Goal: Task Accomplishment & Management: Use online tool/utility

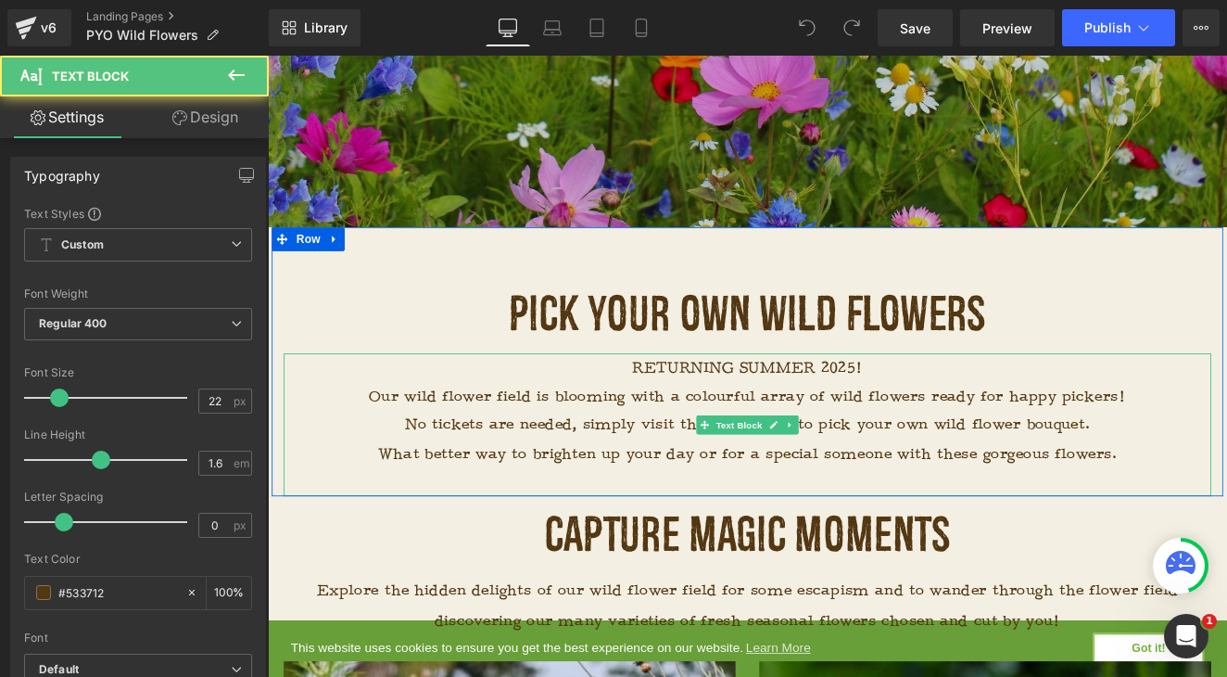
click at [897, 432] on p "RETURNING SUMMER 2025!" at bounding box center [828, 420] width 1085 height 33
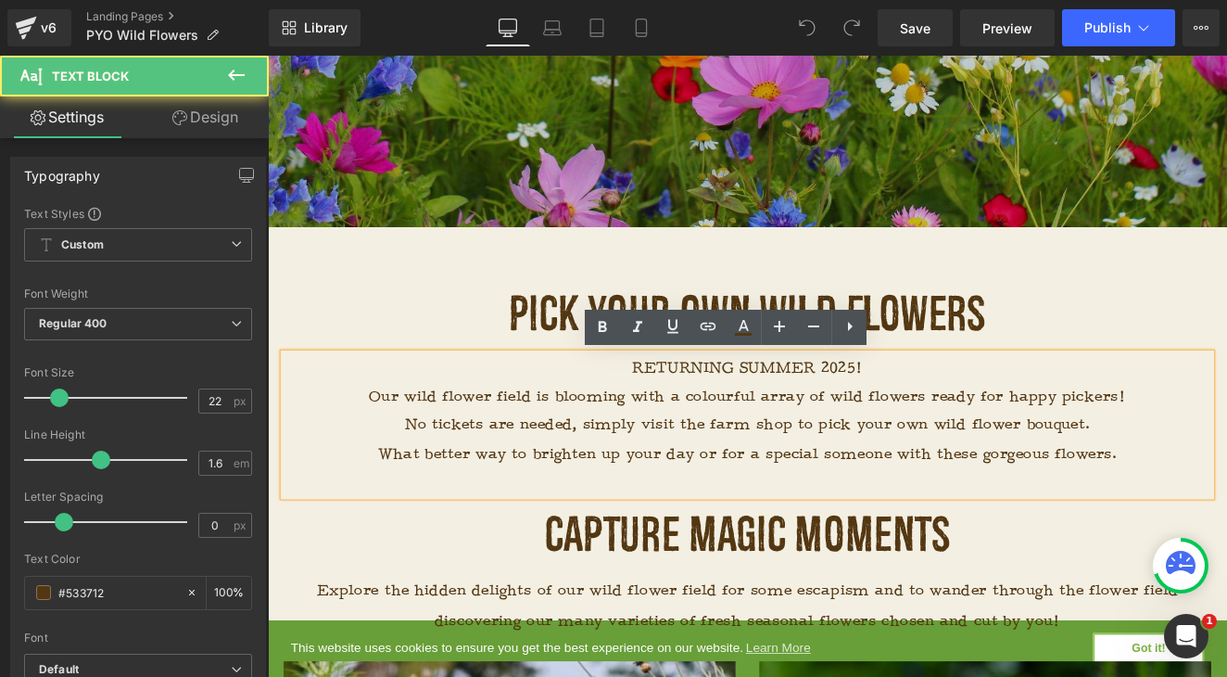
click at [934, 423] on span "RETURNING SUMMER 2025!" at bounding box center [829, 421] width 270 height 22
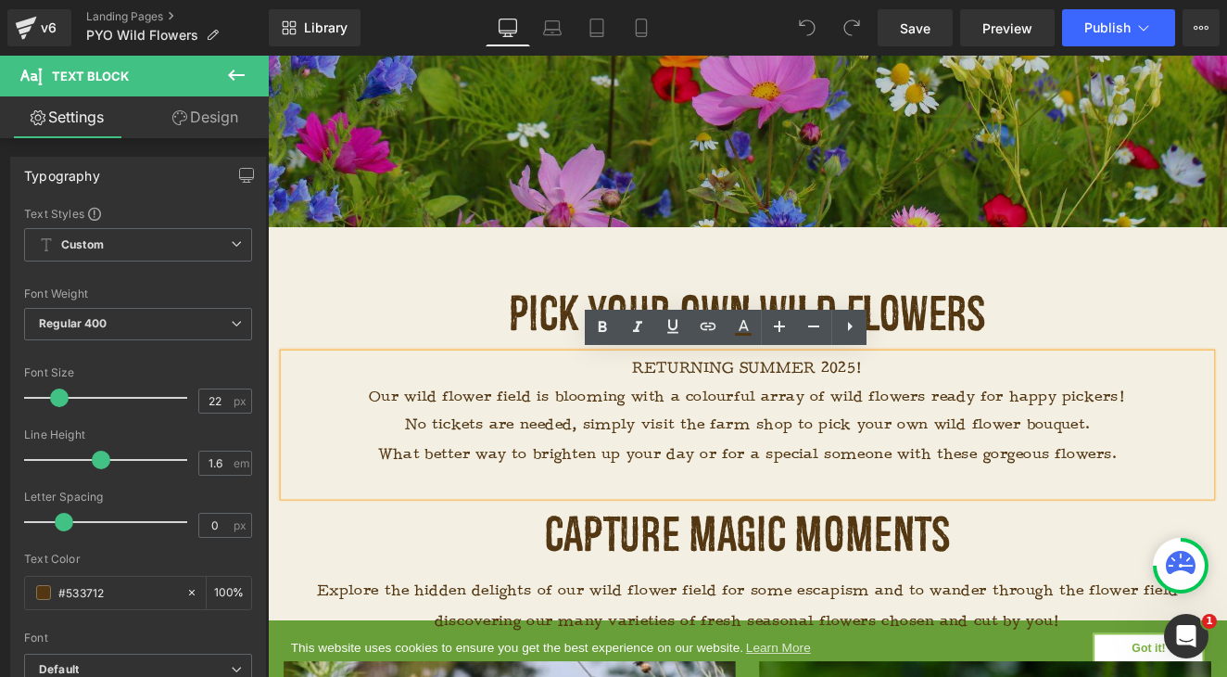
click at [947, 420] on span "RETURNING SUMMER 2025!" at bounding box center [829, 421] width 270 height 22
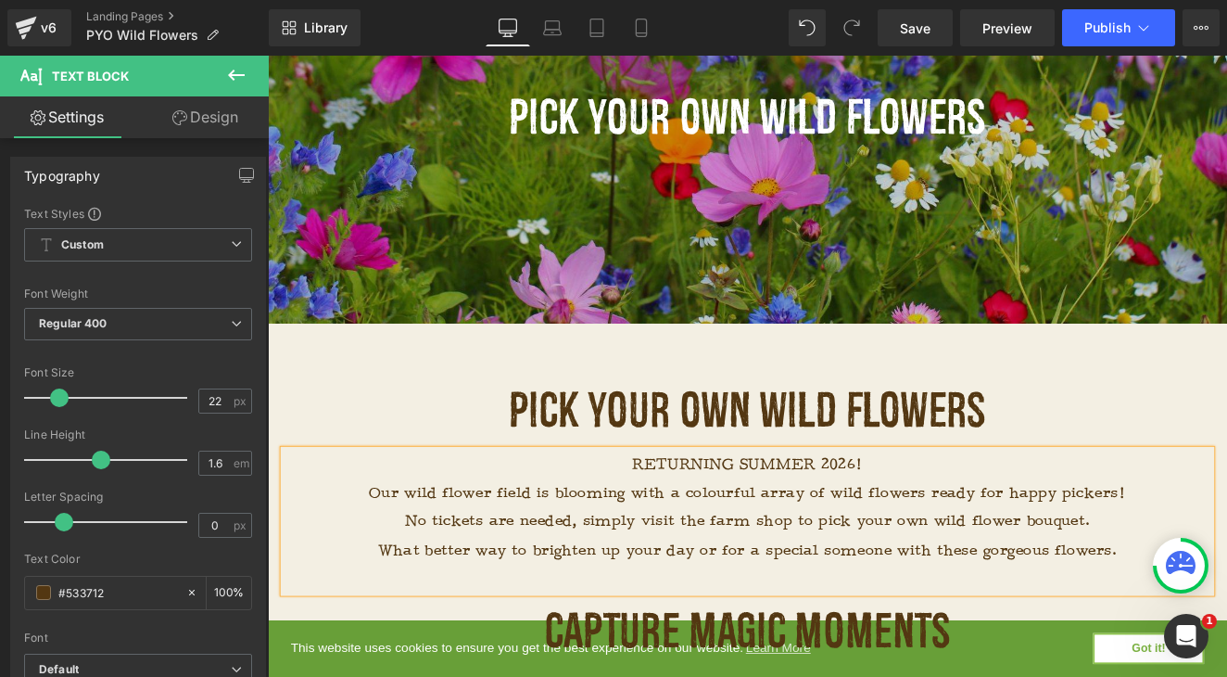
scroll to position [299, 0]
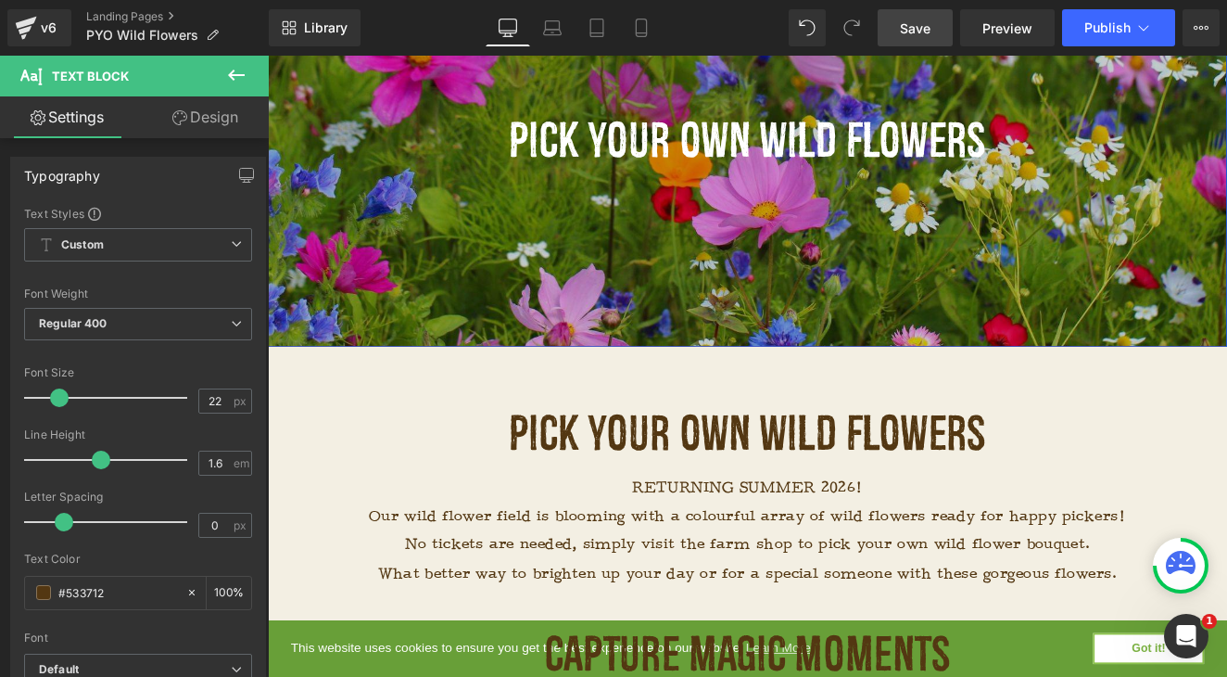
click at [930, 35] on span "Save" at bounding box center [915, 28] width 31 height 19
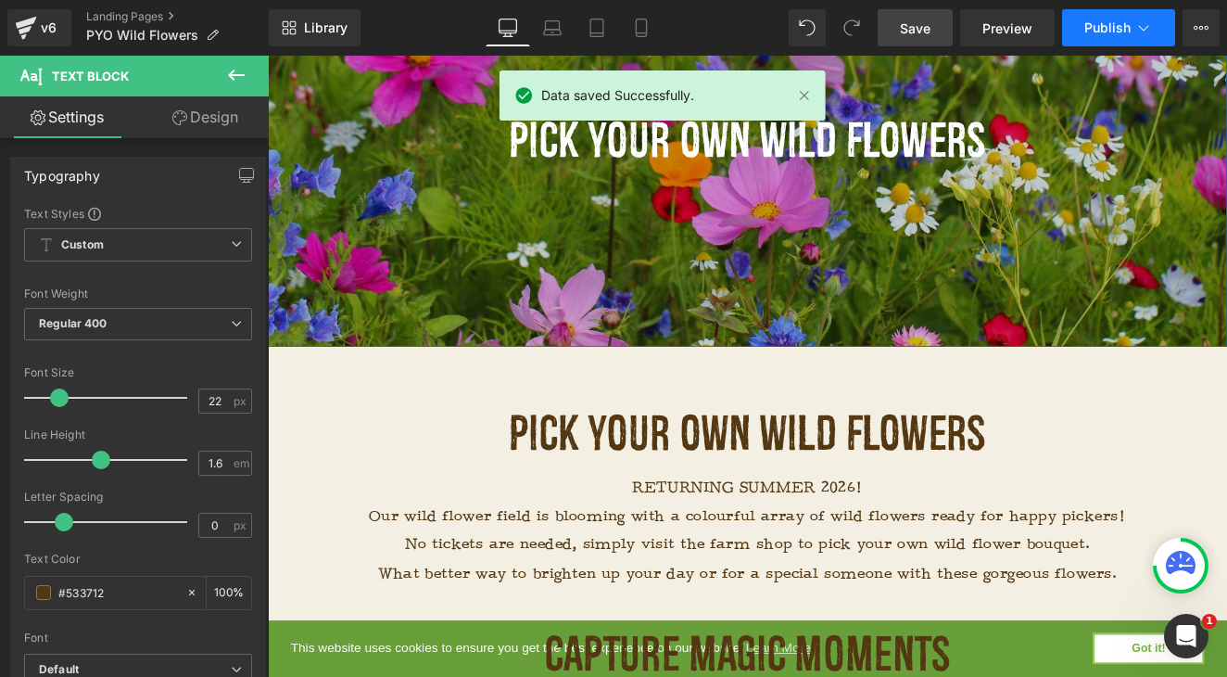
click at [1112, 23] on span "Publish" at bounding box center [1108, 27] width 46 height 15
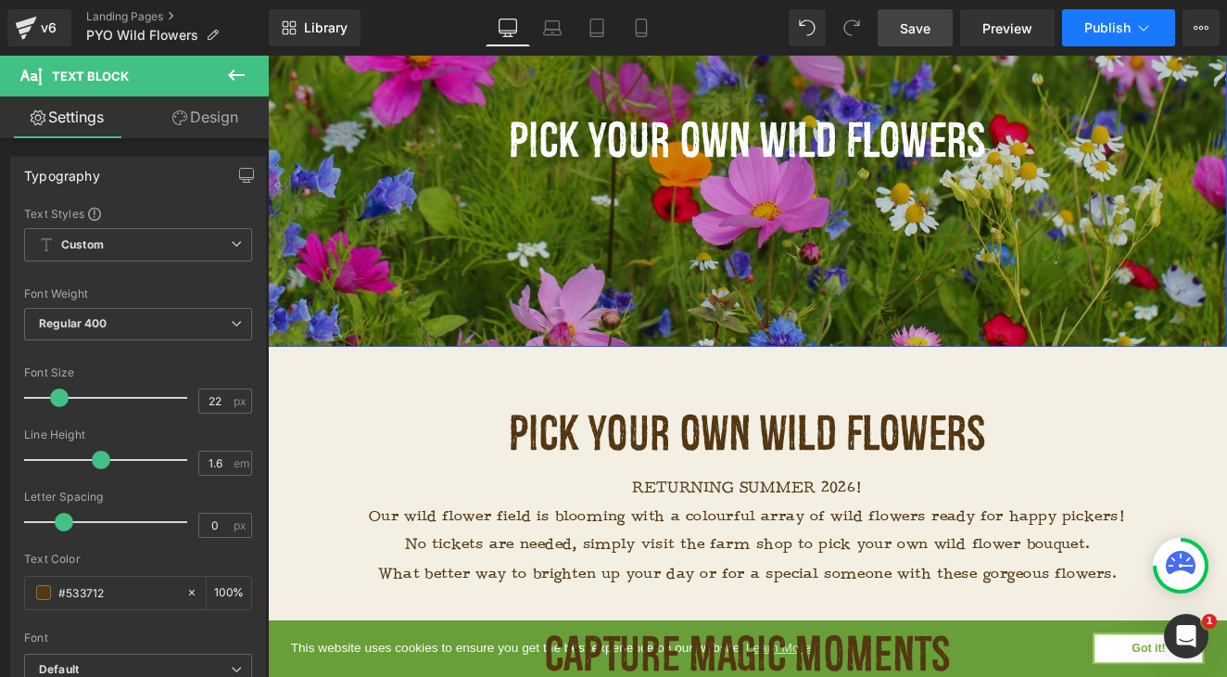
click at [1129, 28] on span "Publish" at bounding box center [1108, 27] width 46 height 15
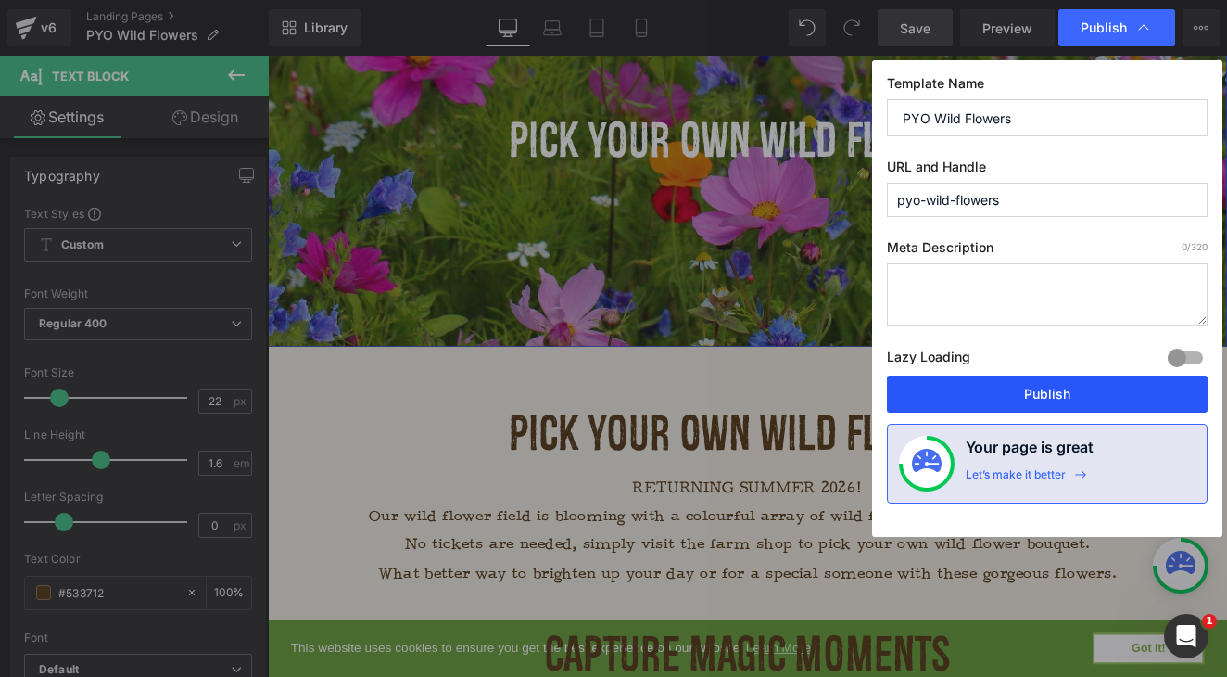
click at [1011, 400] on button "Publish" at bounding box center [1047, 393] width 321 height 37
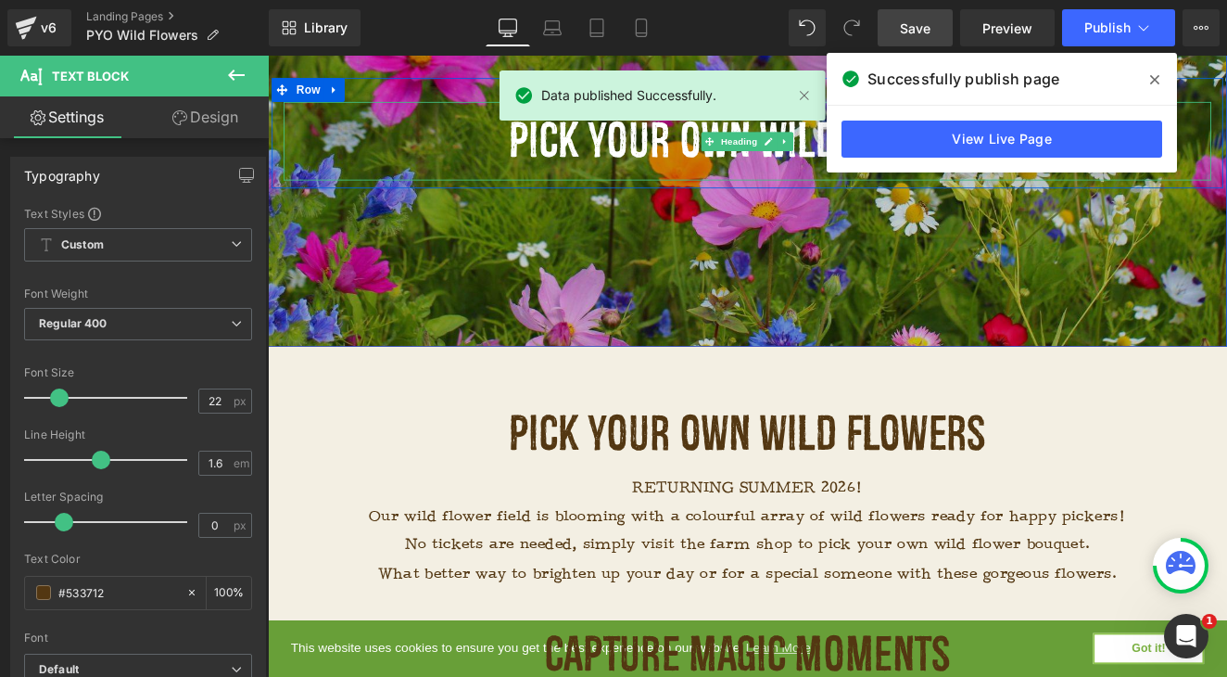
click at [1151, 80] on icon at bounding box center [1154, 79] width 9 height 15
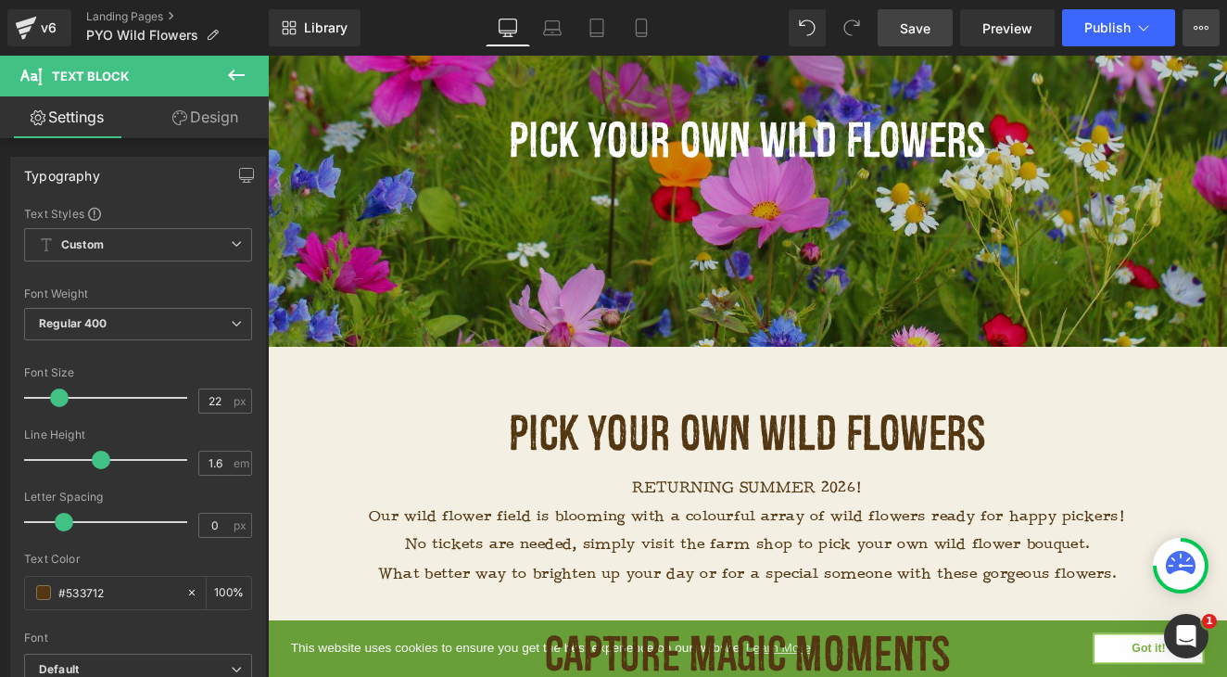
click at [1195, 21] on icon at bounding box center [1201, 27] width 15 height 15
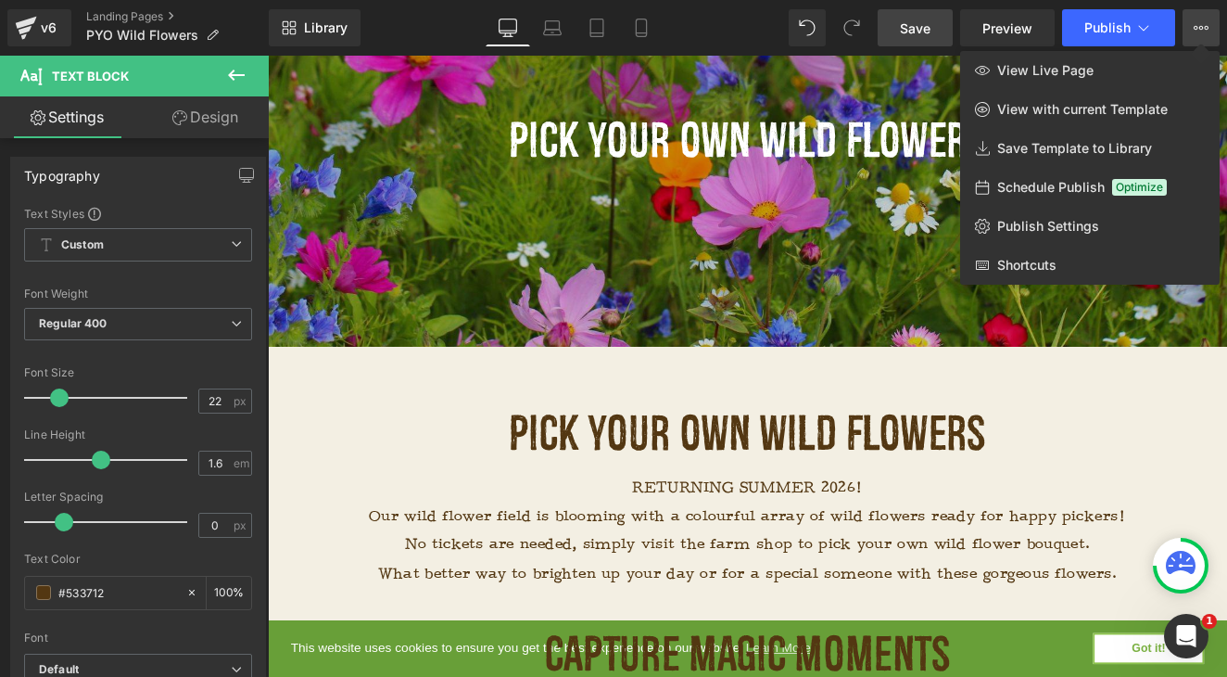
click at [1196, 22] on icon at bounding box center [1201, 27] width 15 height 15
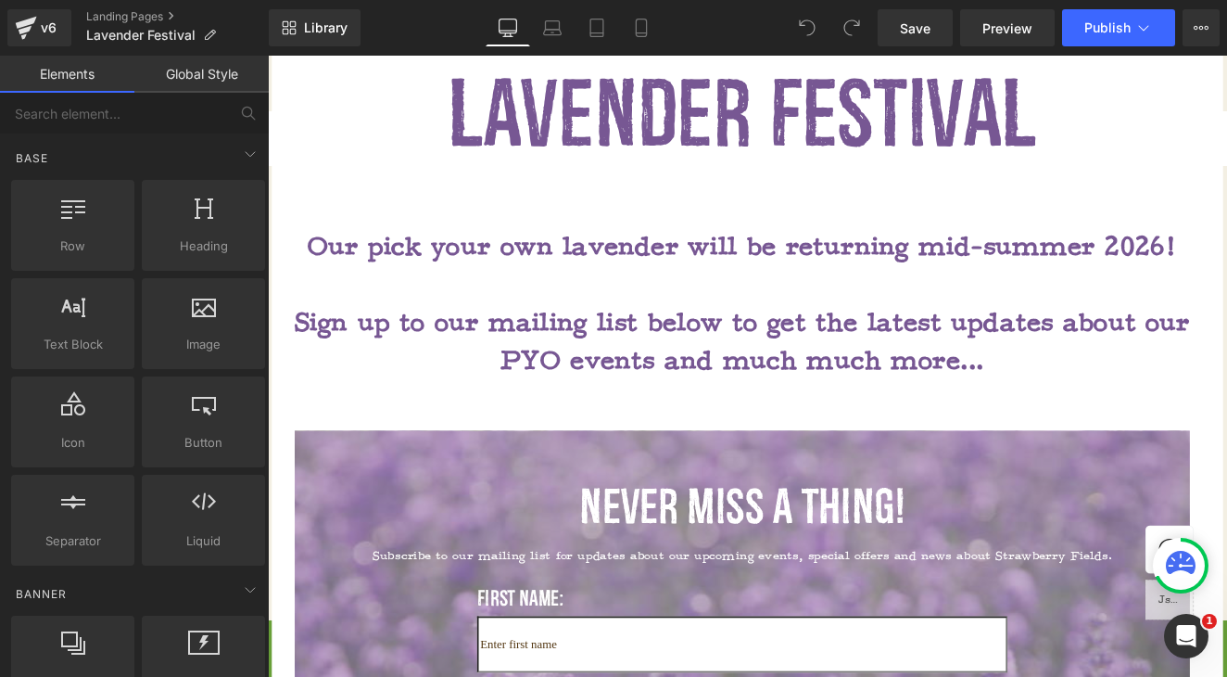
scroll to position [1055, 0]
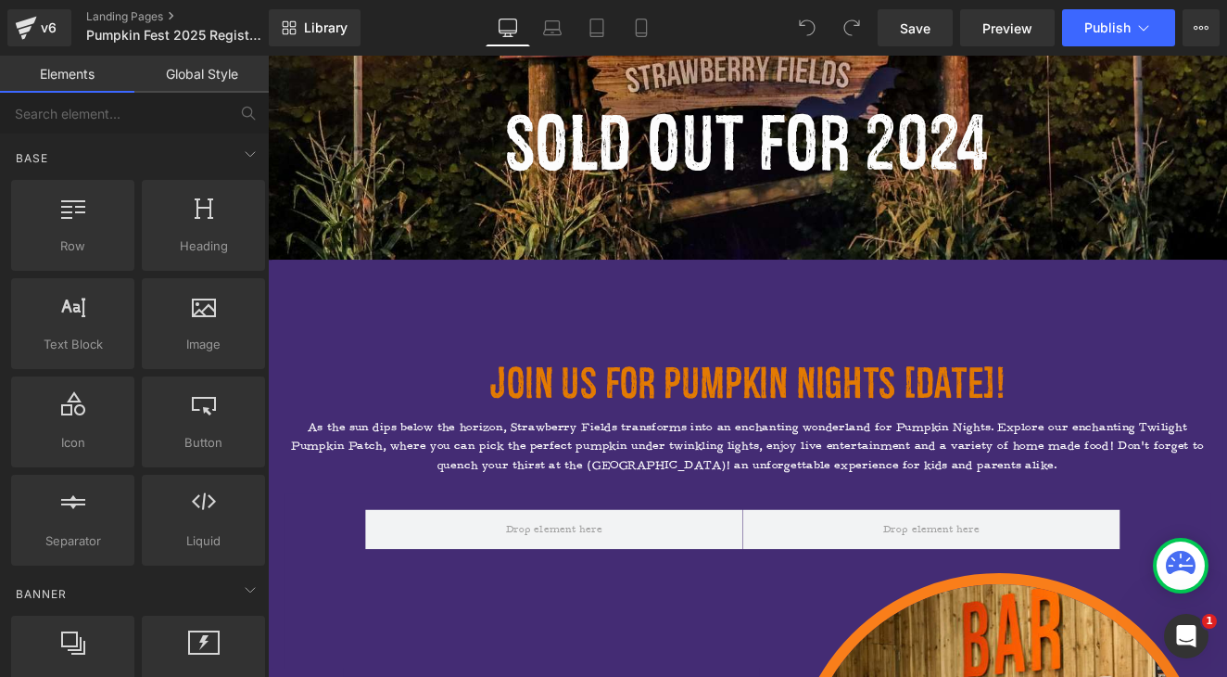
scroll to position [525, 0]
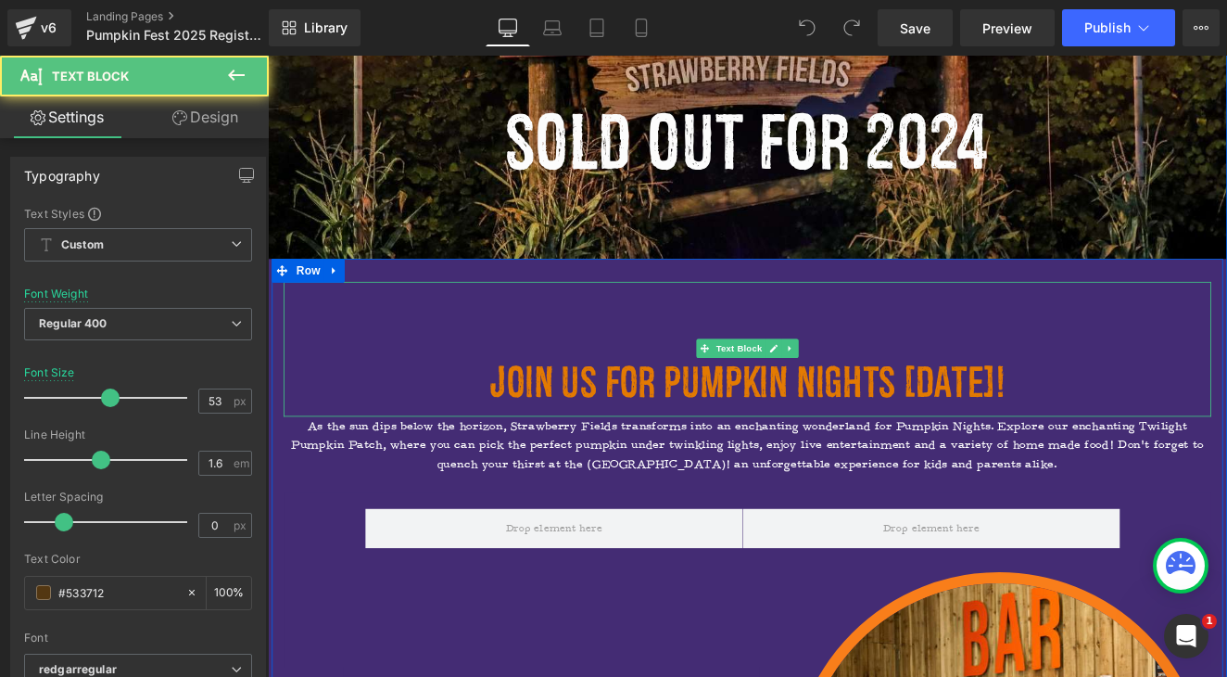
click at [931, 438] on span "Join us for Pumpkin Nights October 2025!" at bounding box center [828, 437] width 603 height 57
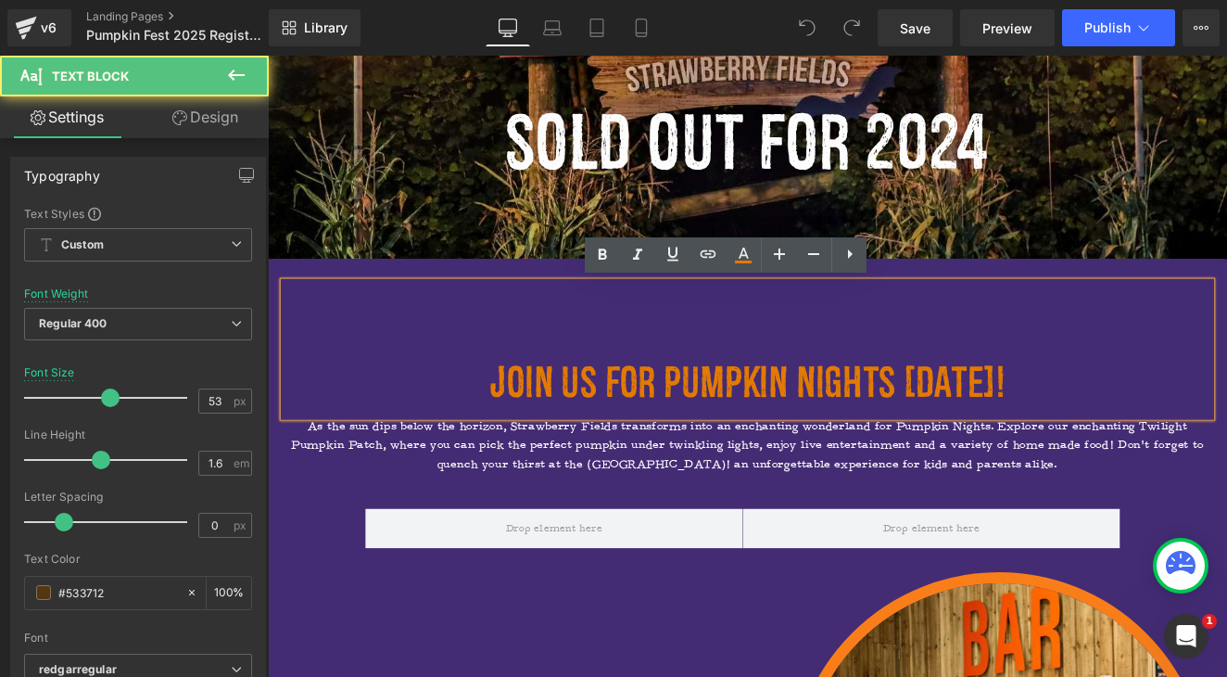
click at [1116, 439] on span "Join us for Pumpkin Nights October 2025!" at bounding box center [828, 437] width 603 height 57
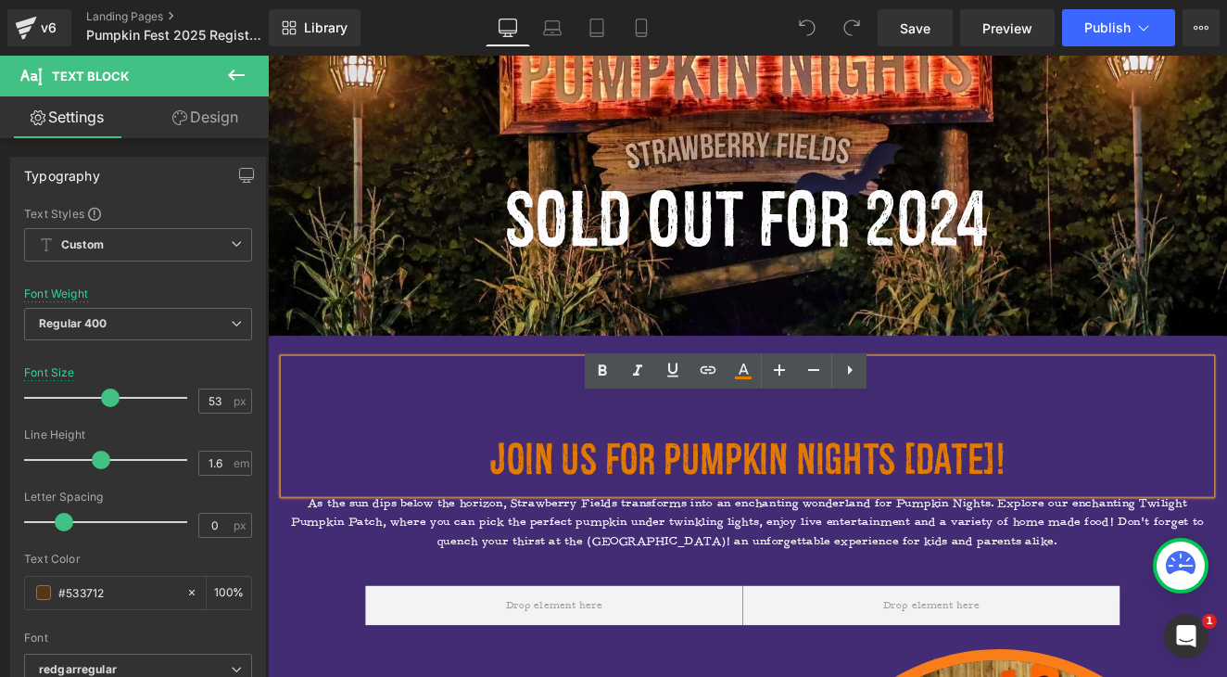
scroll to position [385, 0]
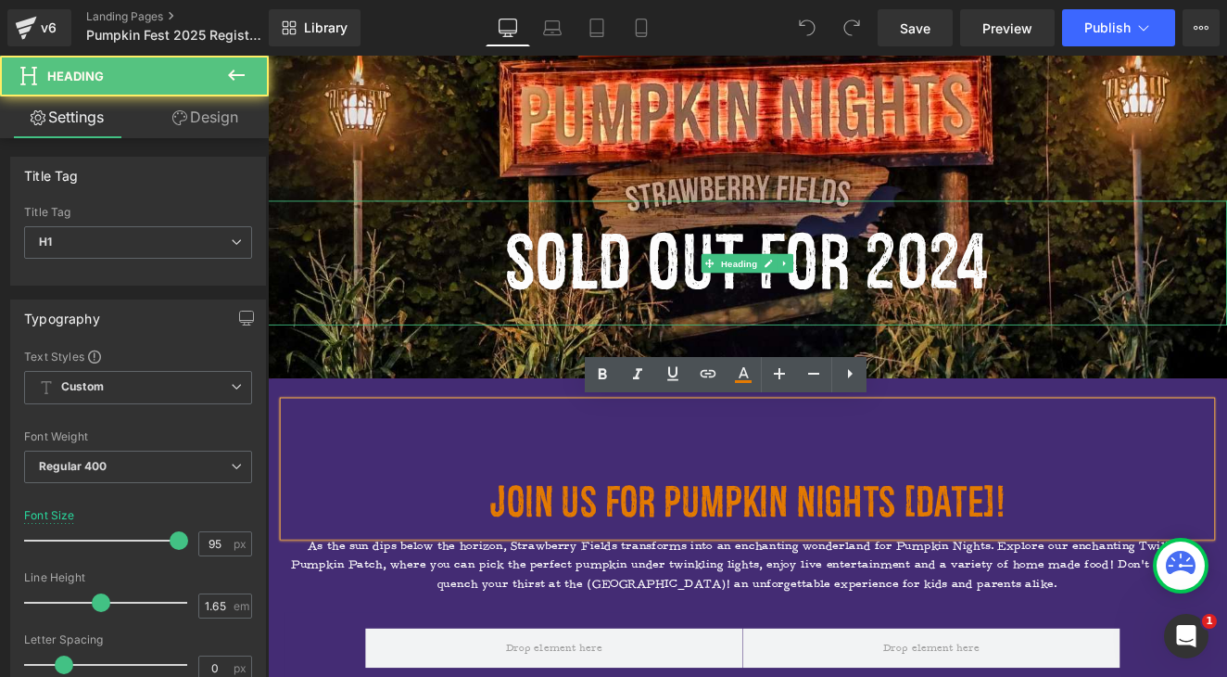
click at [885, 311] on span "Sold out for 2024" at bounding box center [828, 298] width 567 height 102
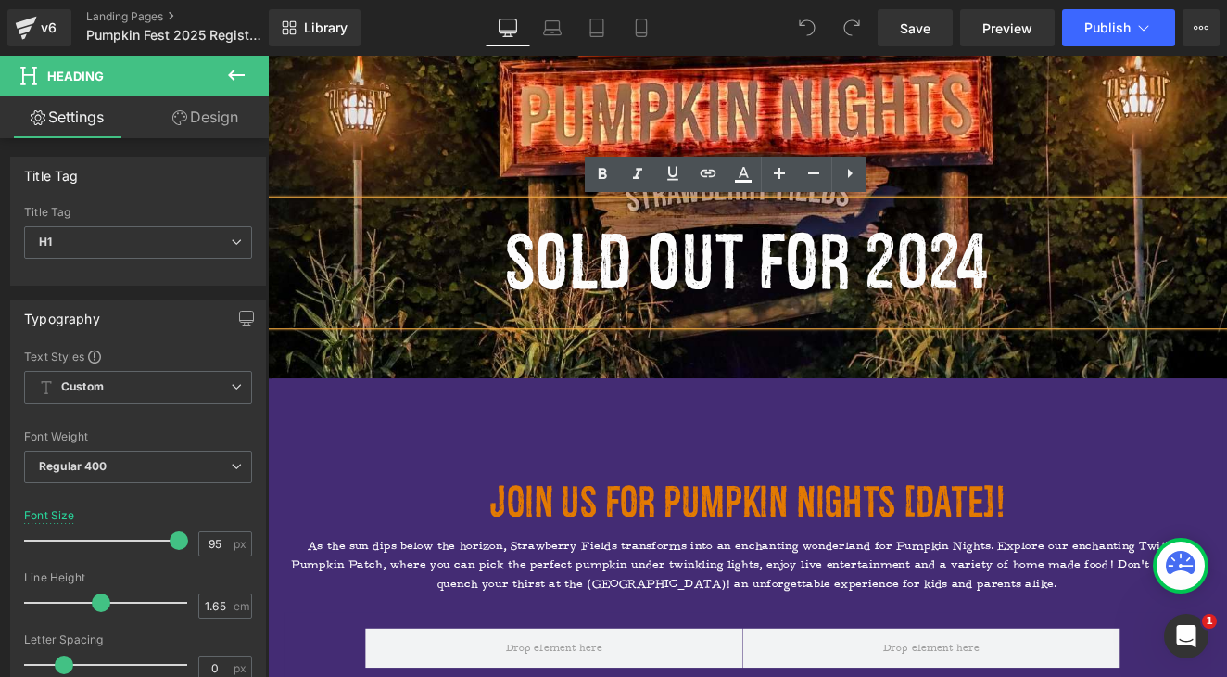
click at [933, 304] on span "Sold out for 2024" at bounding box center [828, 298] width 567 height 102
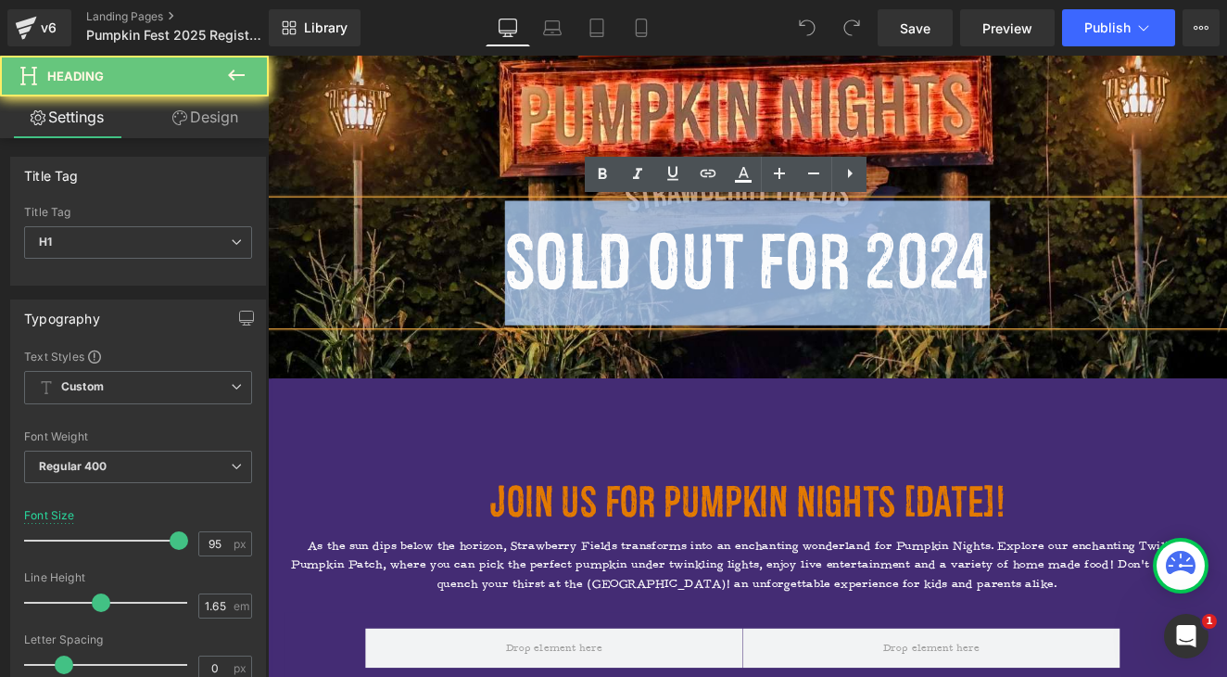
click at [933, 304] on span "Sold out for 2024" at bounding box center [828, 298] width 567 height 102
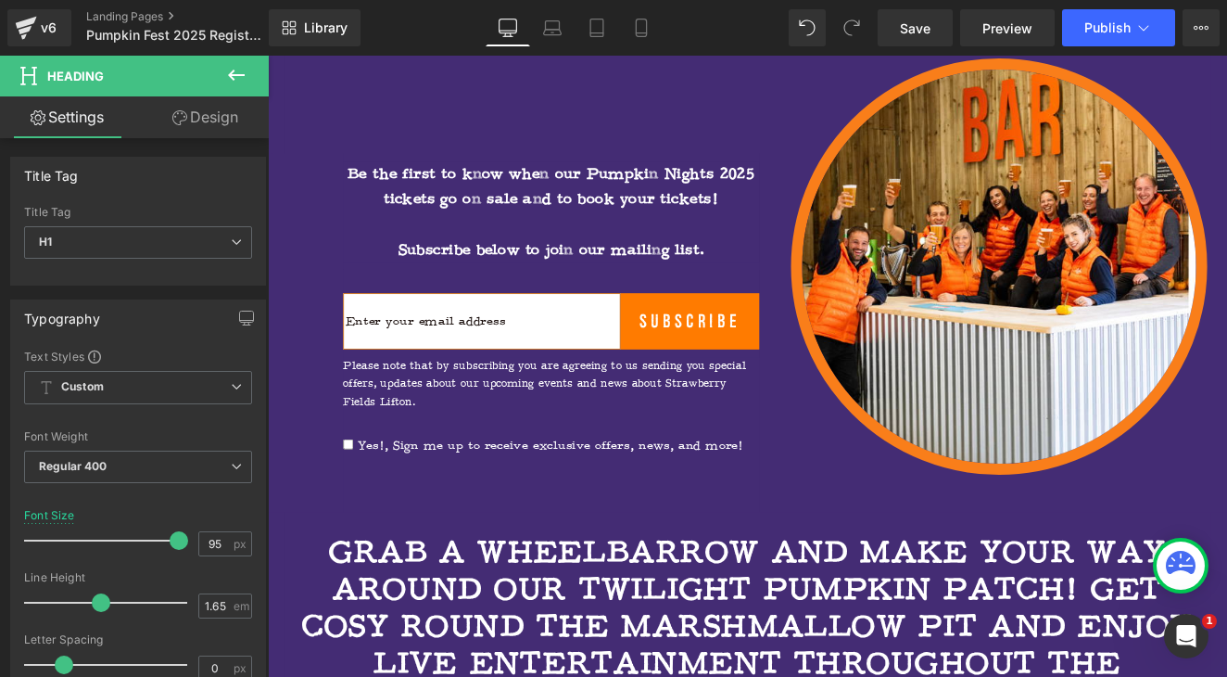
scroll to position [1124, 0]
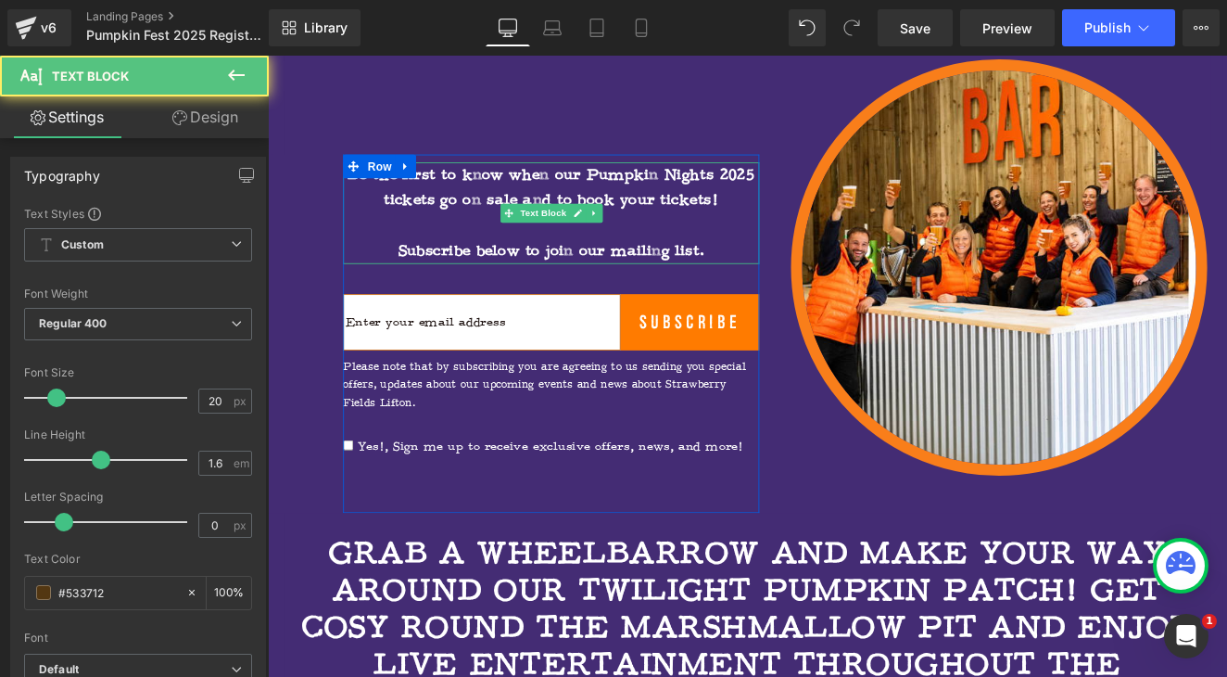
click at [704, 218] on strong "Be the first to know when our Pumpkin Nights 2025 tickets go on sale and to boo…" at bounding box center [600, 239] width 476 height 111
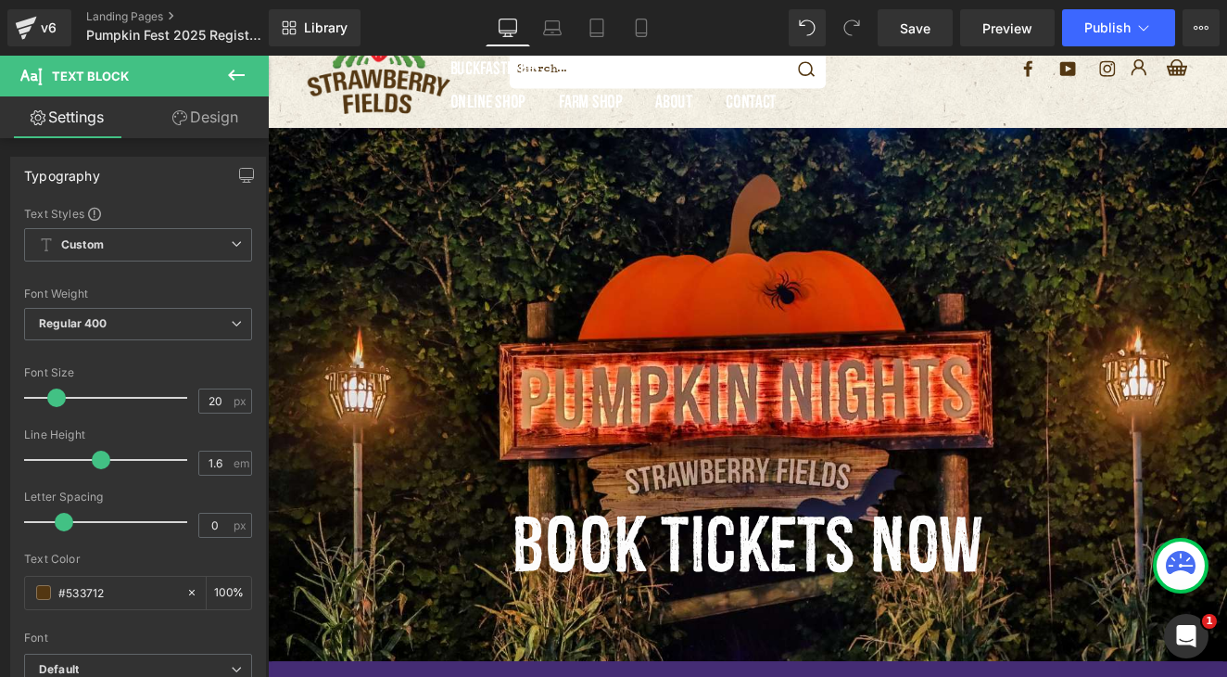
scroll to position [169, 0]
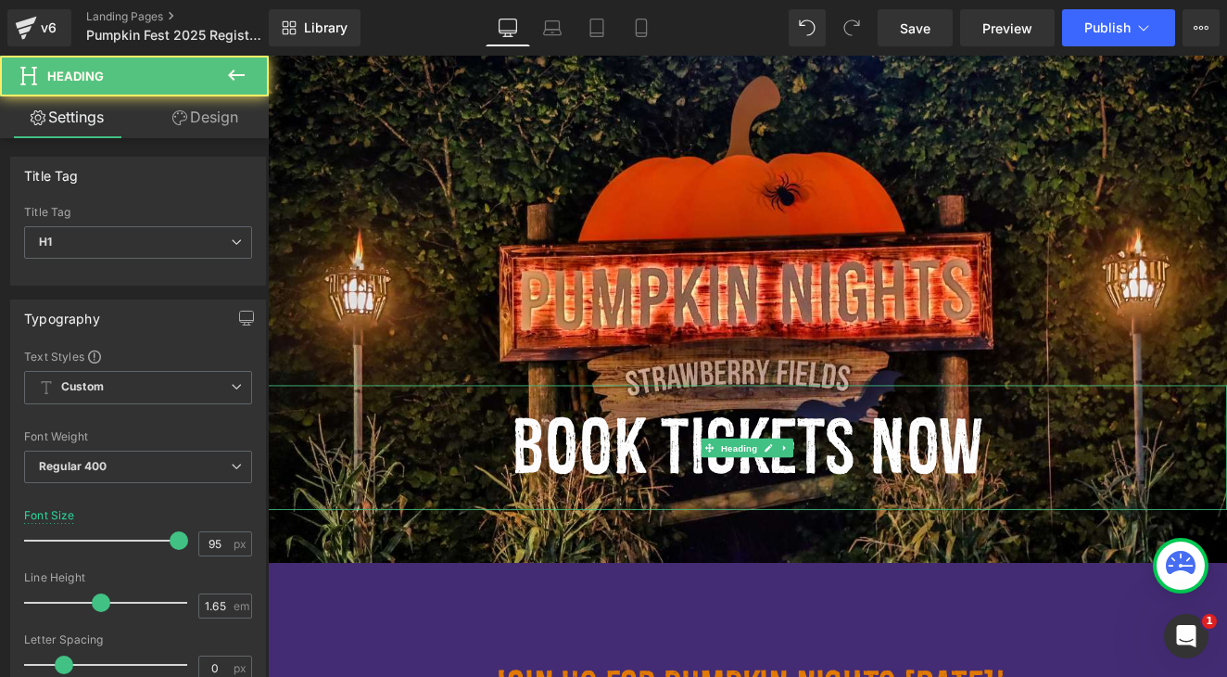
click at [751, 526] on span "book tickets now" at bounding box center [828, 514] width 551 height 102
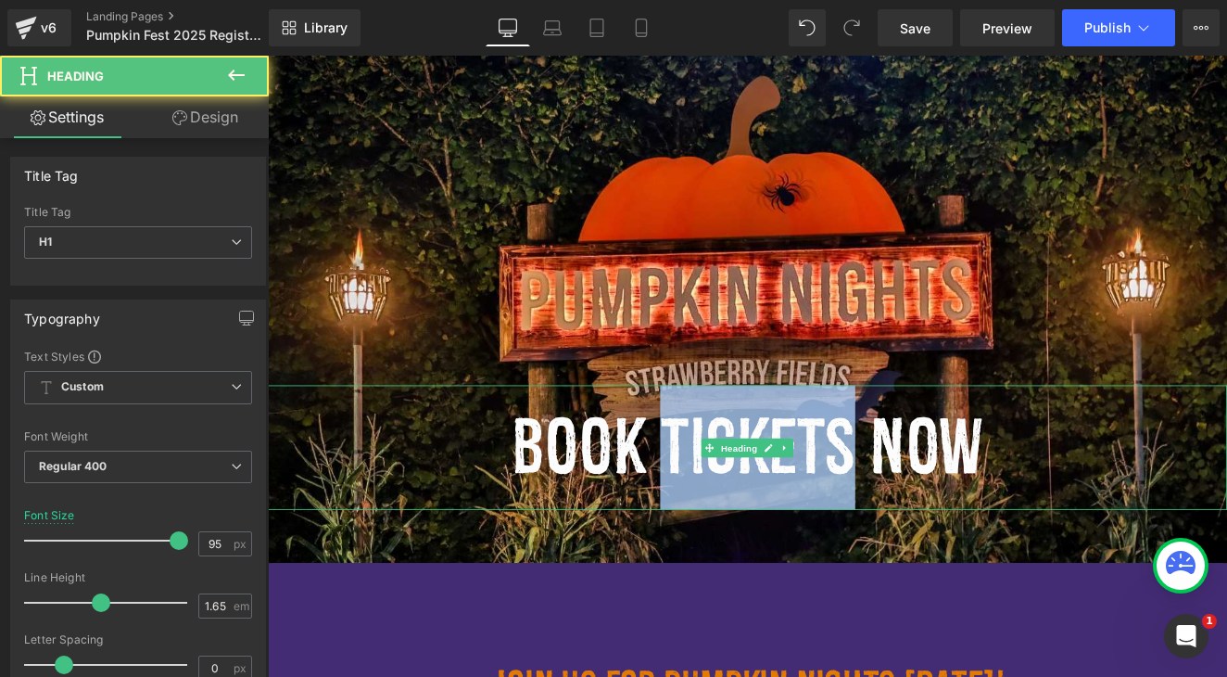
click at [751, 526] on span "book tickets now" at bounding box center [828, 514] width 551 height 102
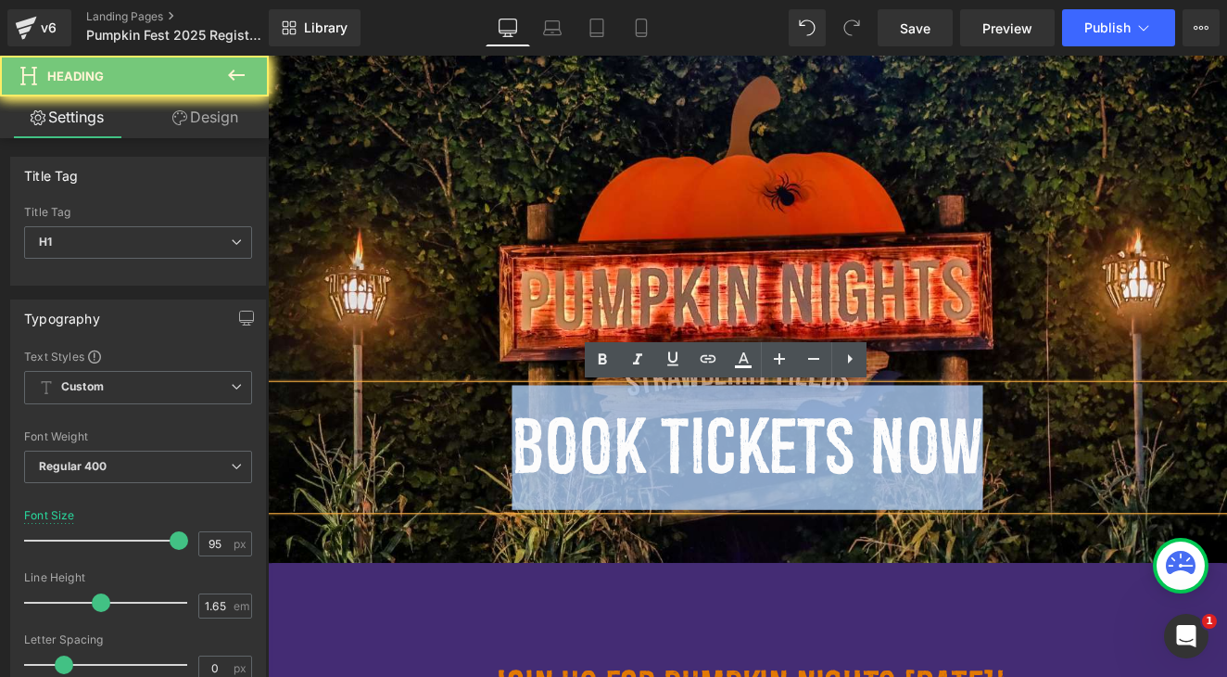
click at [751, 526] on span "book tickets now" at bounding box center [828, 514] width 551 height 102
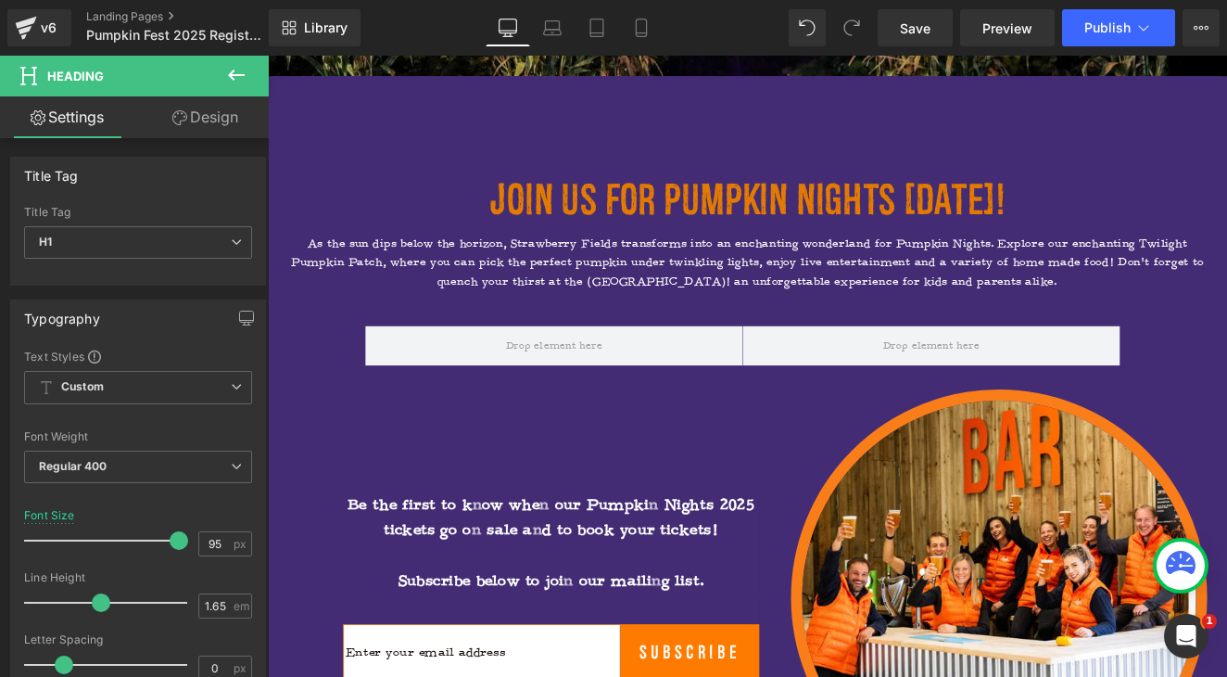
scroll to position [814, 0]
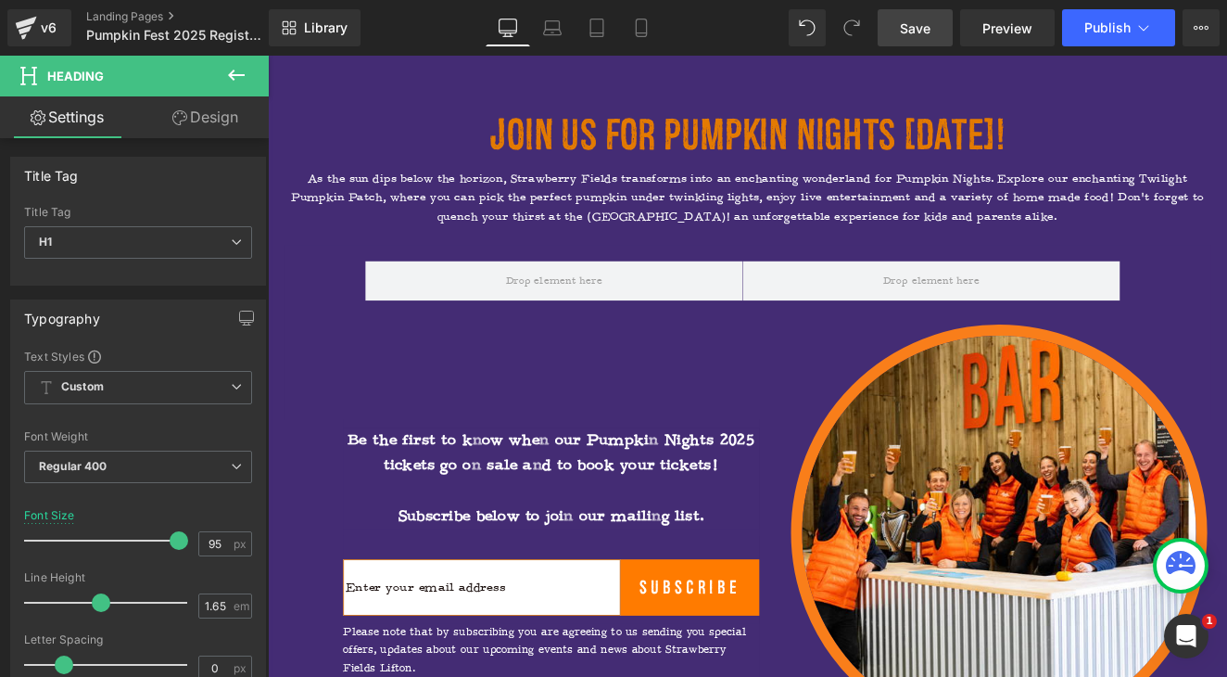
click at [915, 29] on span "Save" at bounding box center [915, 28] width 31 height 19
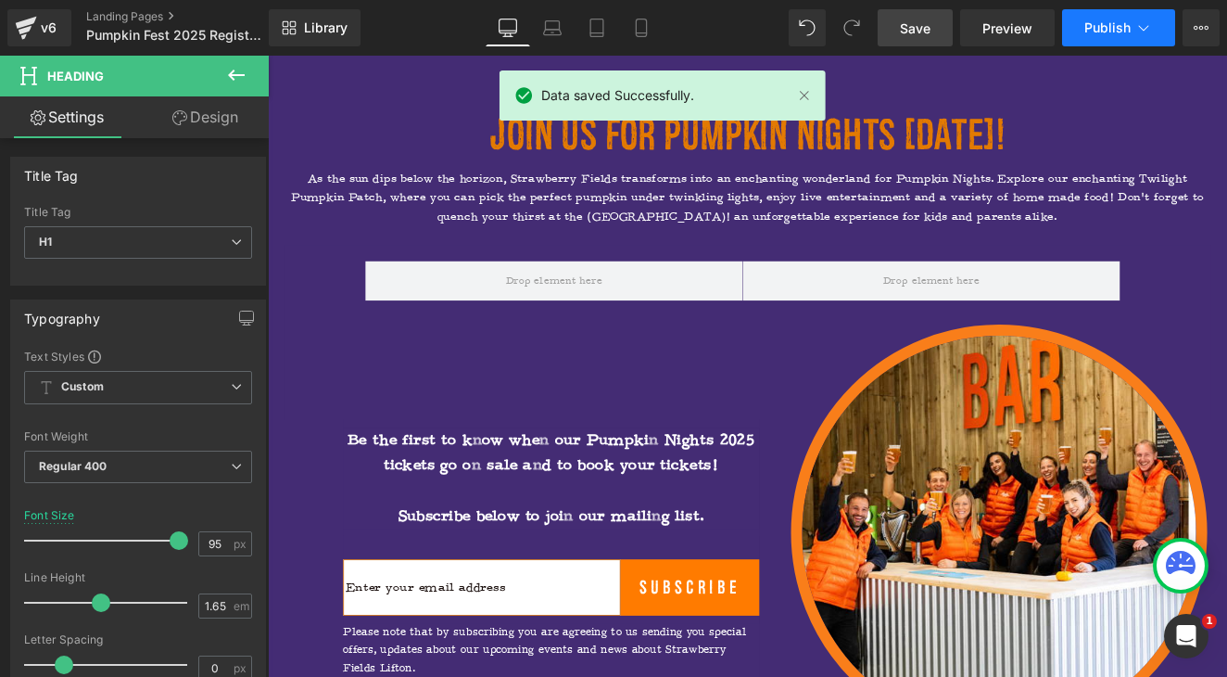
click at [1108, 28] on span "Publish" at bounding box center [1108, 27] width 46 height 15
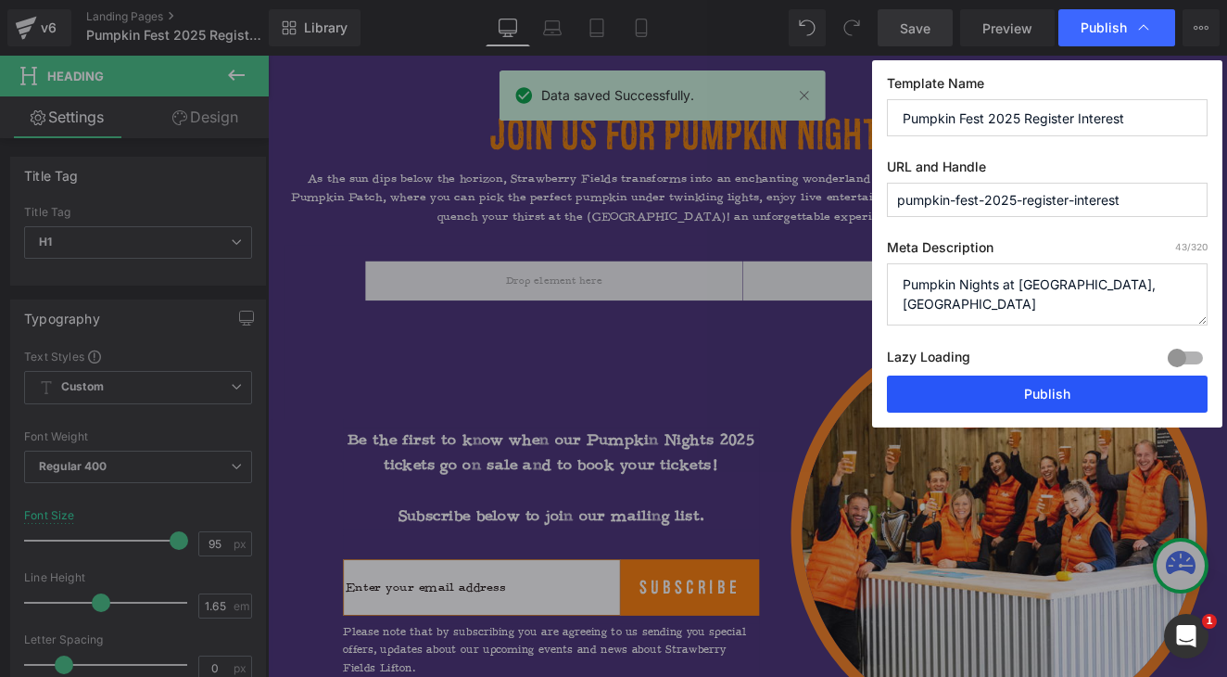
click at [962, 385] on button "Publish" at bounding box center [1047, 393] width 321 height 37
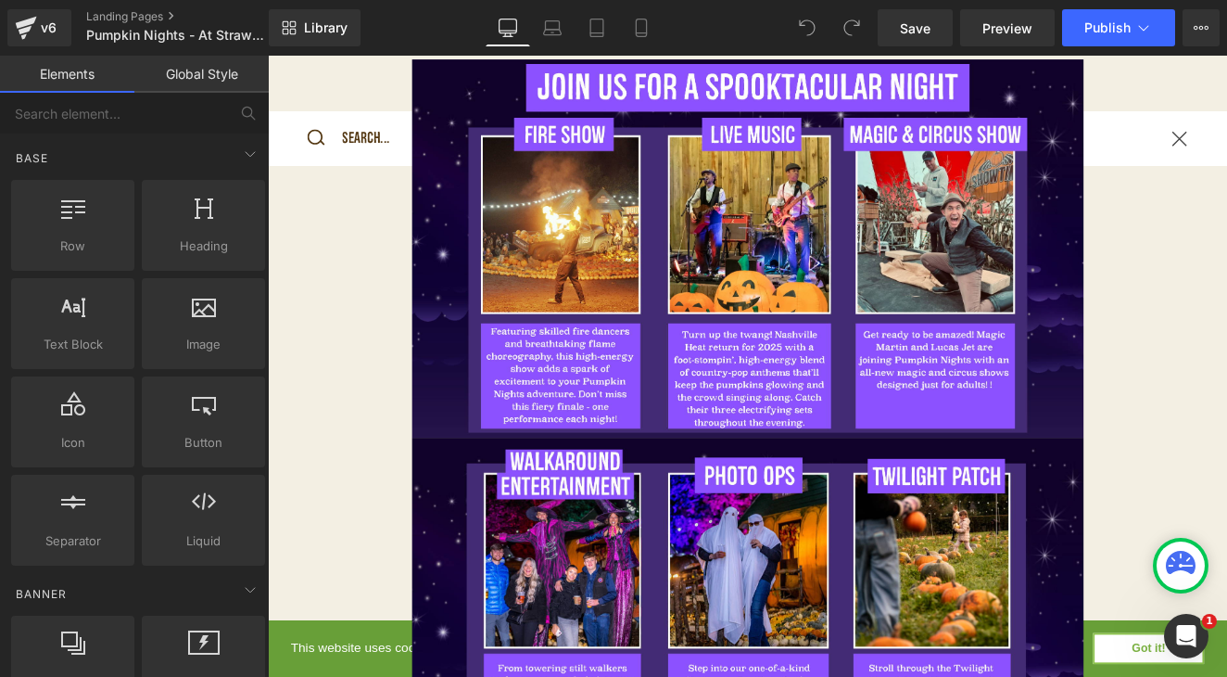
scroll to position [1316, 0]
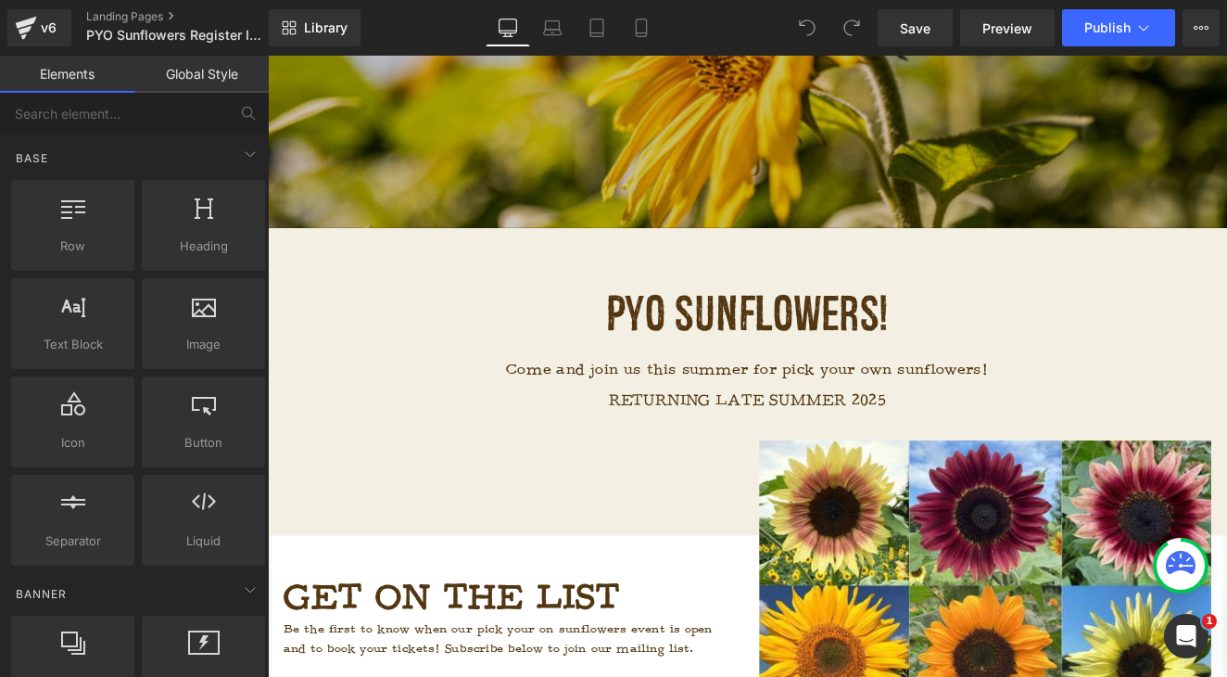
scroll to position [559, 0]
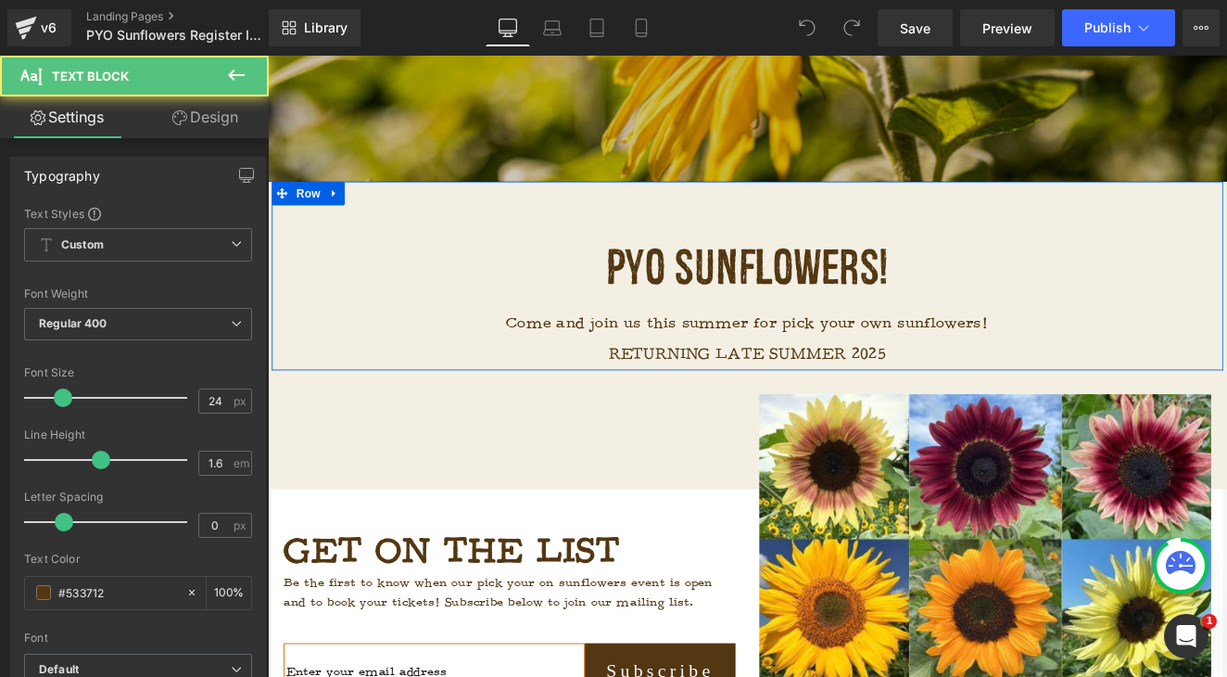
click at [943, 413] on span "Come and join us this summer for pick your own sunflowers! RETURNING LATE SUMME…" at bounding box center [829, 387] width 564 height 58
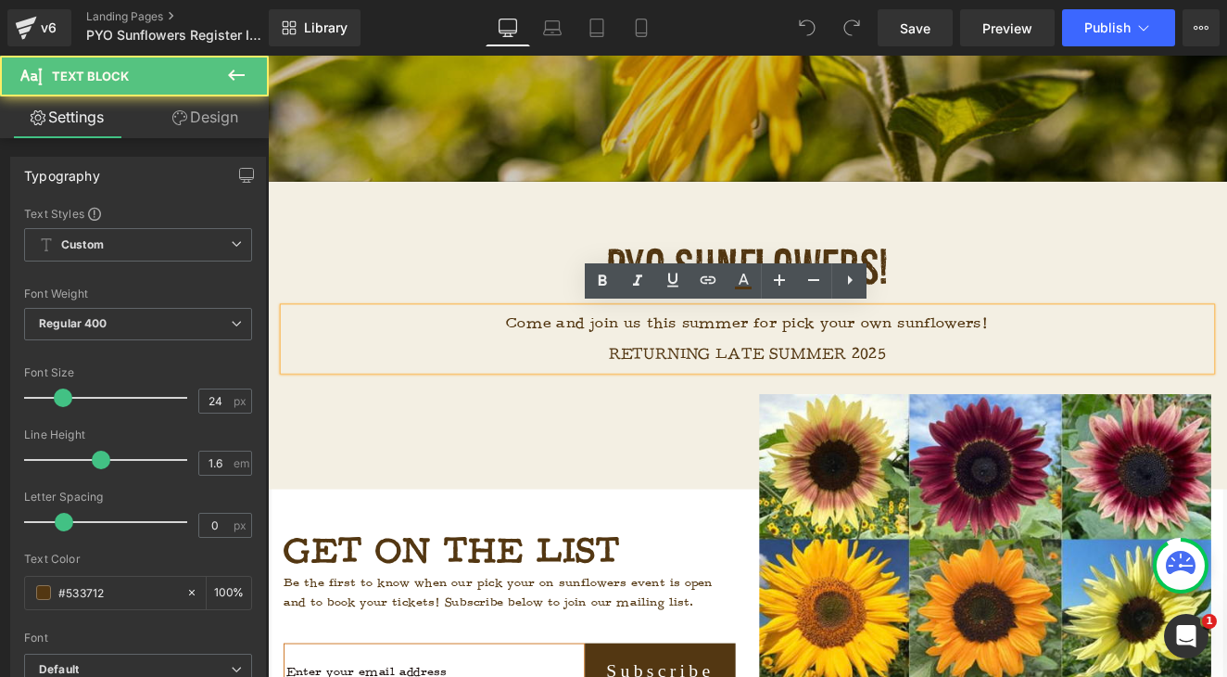
click at [980, 403] on span "Come and join us this summer for pick your own sunflowers! RETURNING LATE SUMME…" at bounding box center [829, 387] width 564 height 58
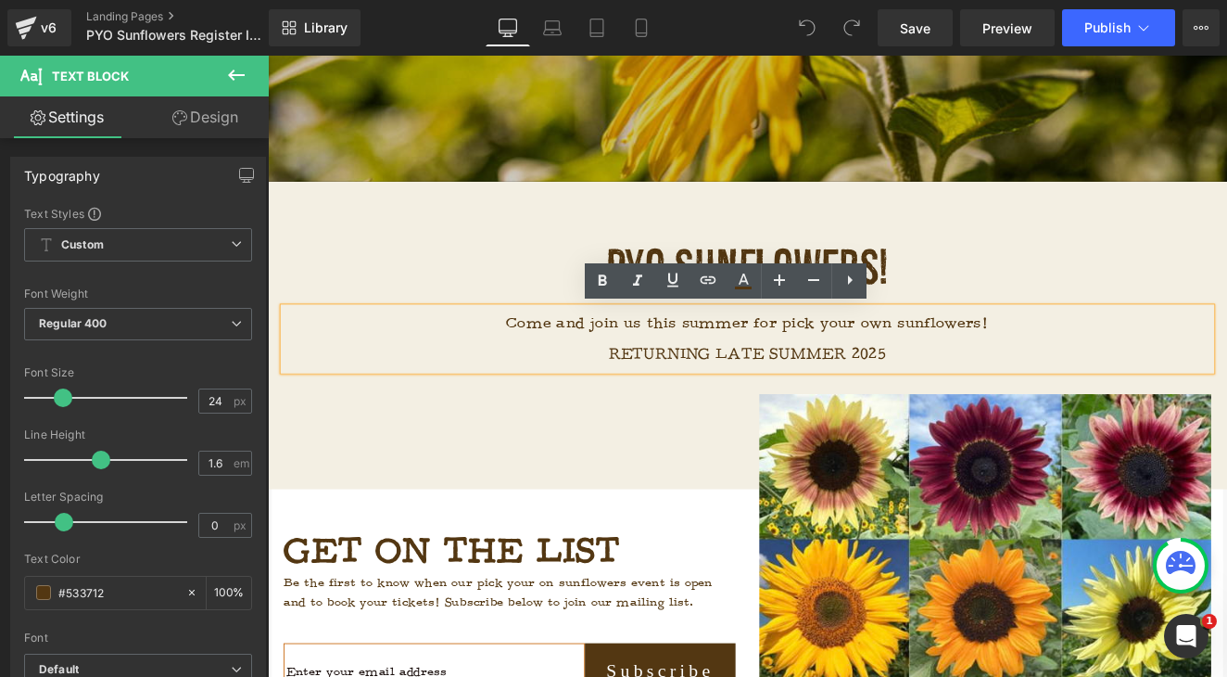
click at [985, 403] on span "Come and join us this summer for pick your own sunflowers! RETURNING LATE SUMME…" at bounding box center [829, 387] width 564 height 58
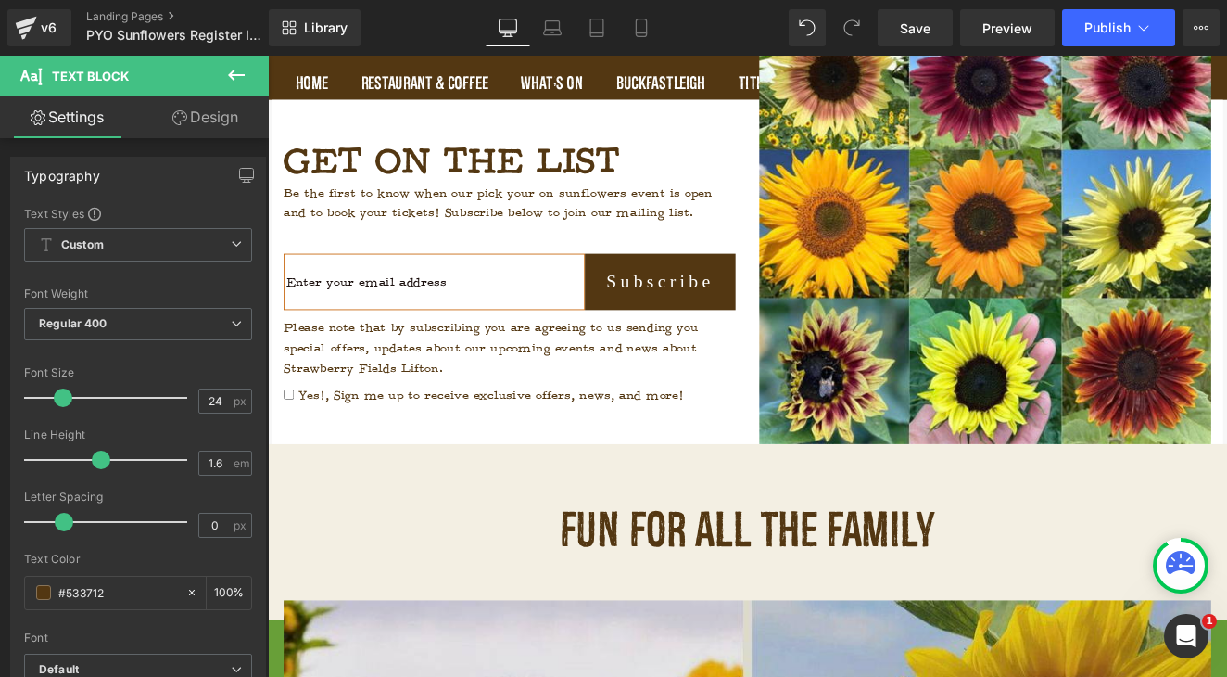
scroll to position [1003, 0]
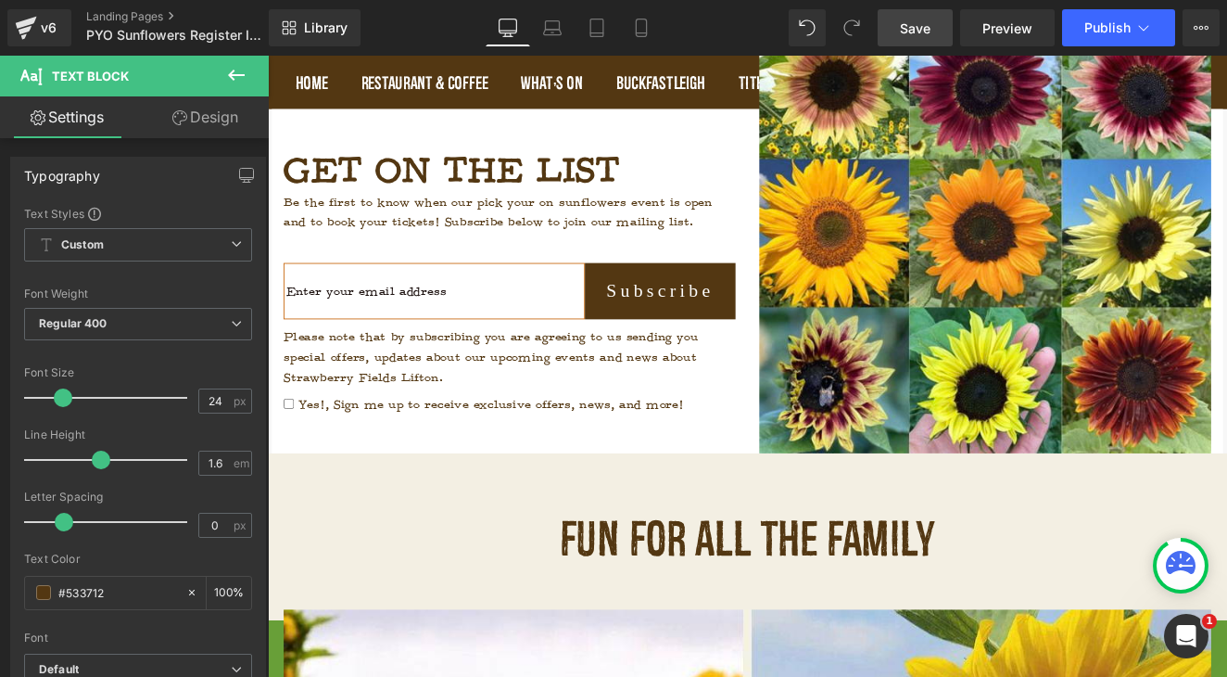
click at [927, 29] on span "Save" at bounding box center [915, 28] width 31 height 19
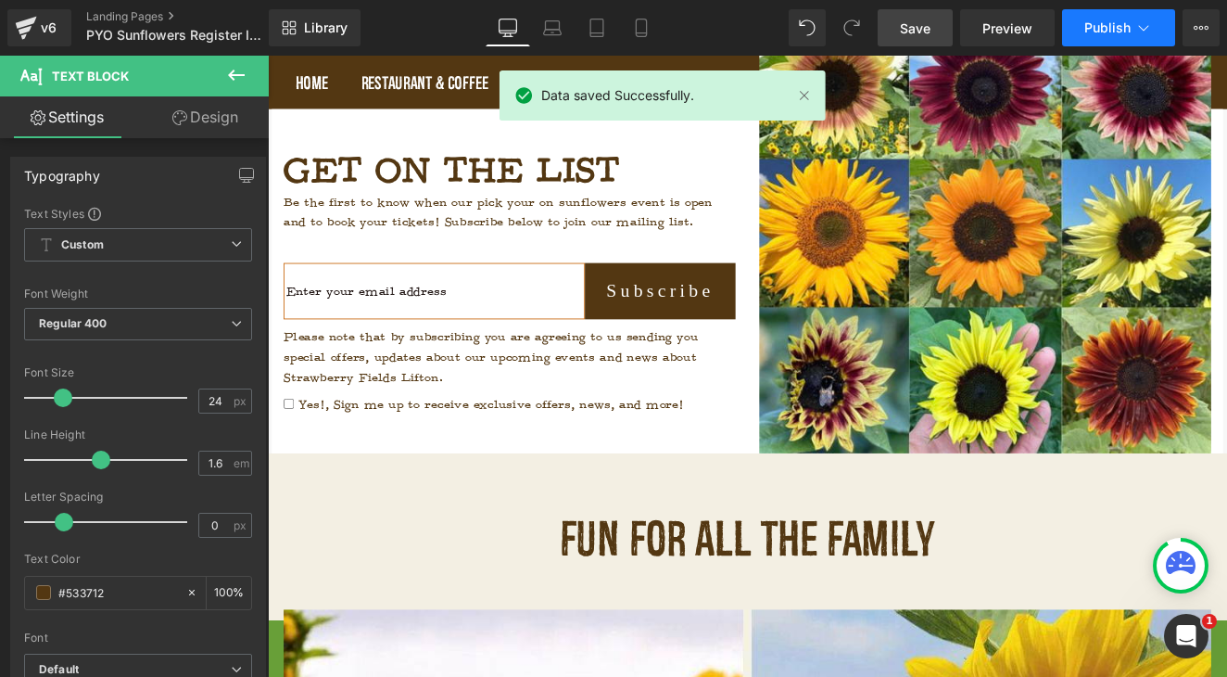
click at [1095, 26] on span "Publish" at bounding box center [1108, 27] width 46 height 15
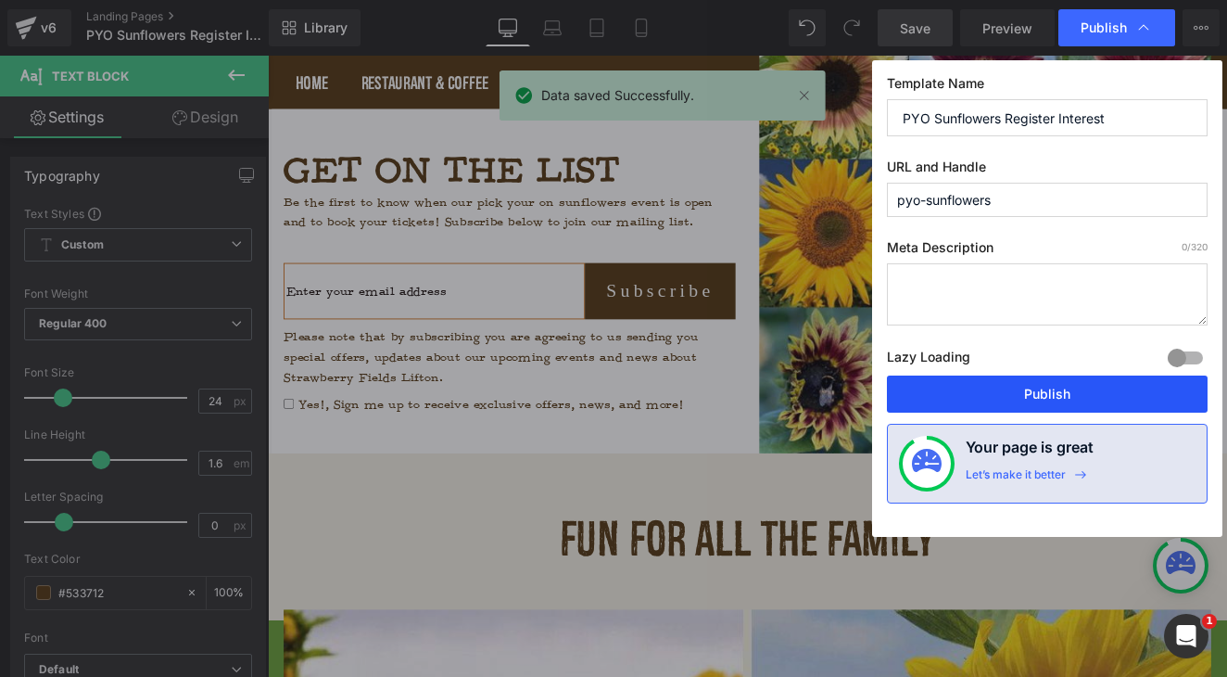
click at [970, 400] on button "Publish" at bounding box center [1047, 393] width 321 height 37
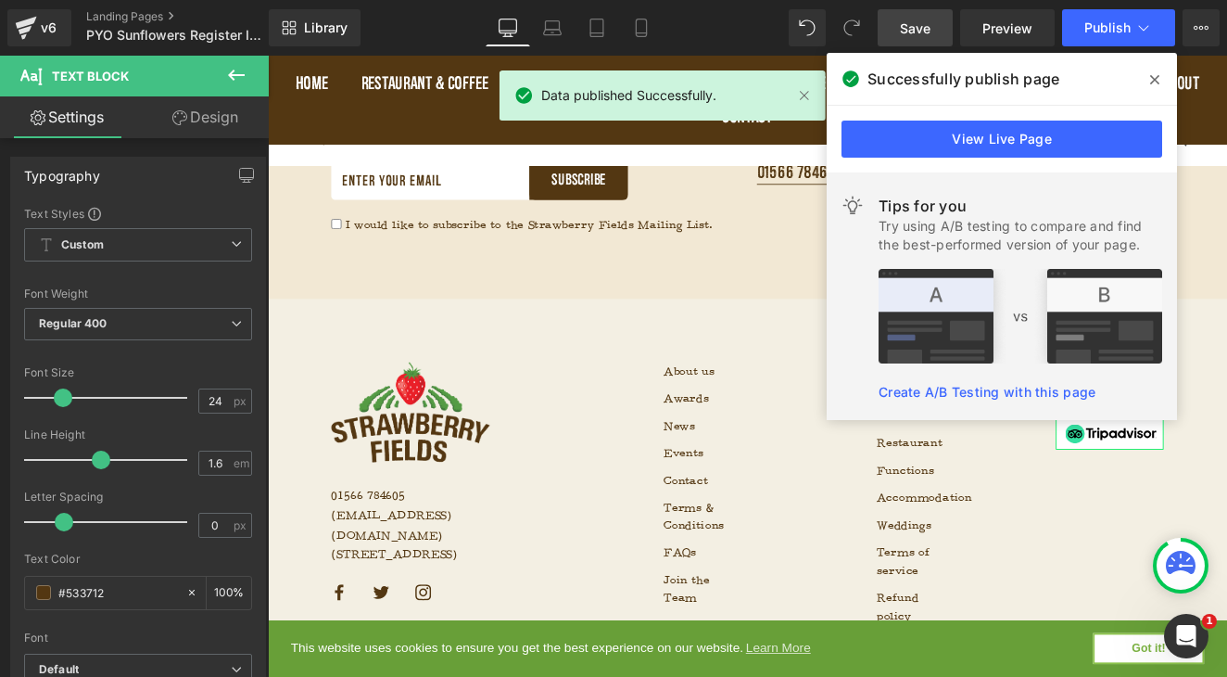
scroll to position [5122, 0]
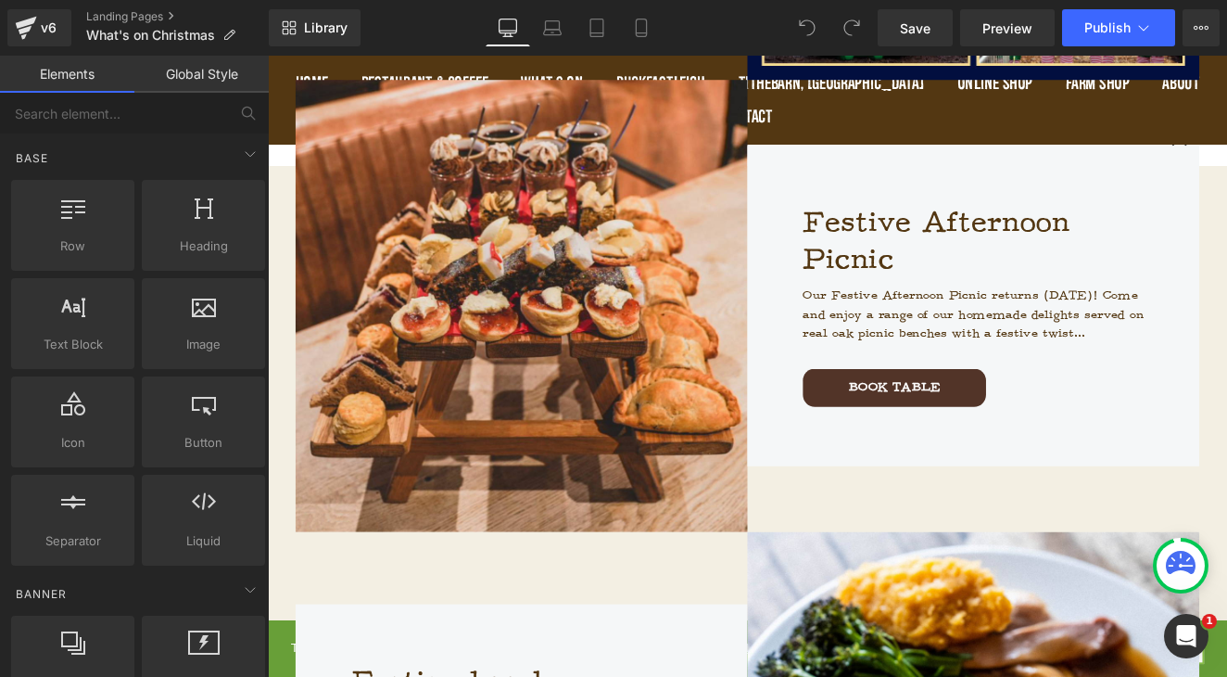
scroll to position [1457, 0]
